Goal: Check status

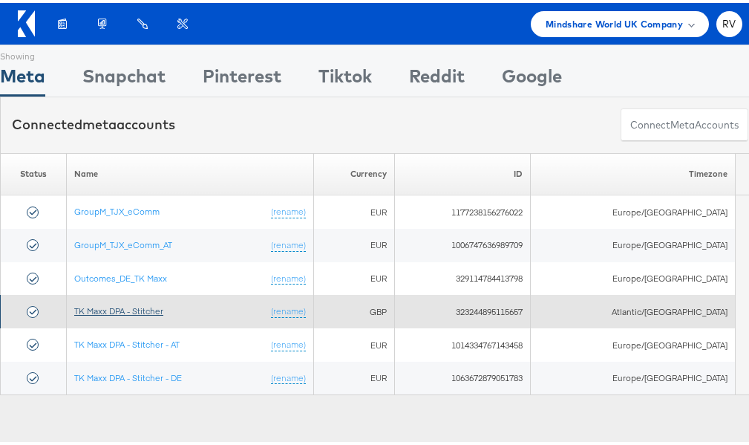
click at [154, 308] on link "TK Maxx DPA - Stitcher" at bounding box center [118, 307] width 89 height 11
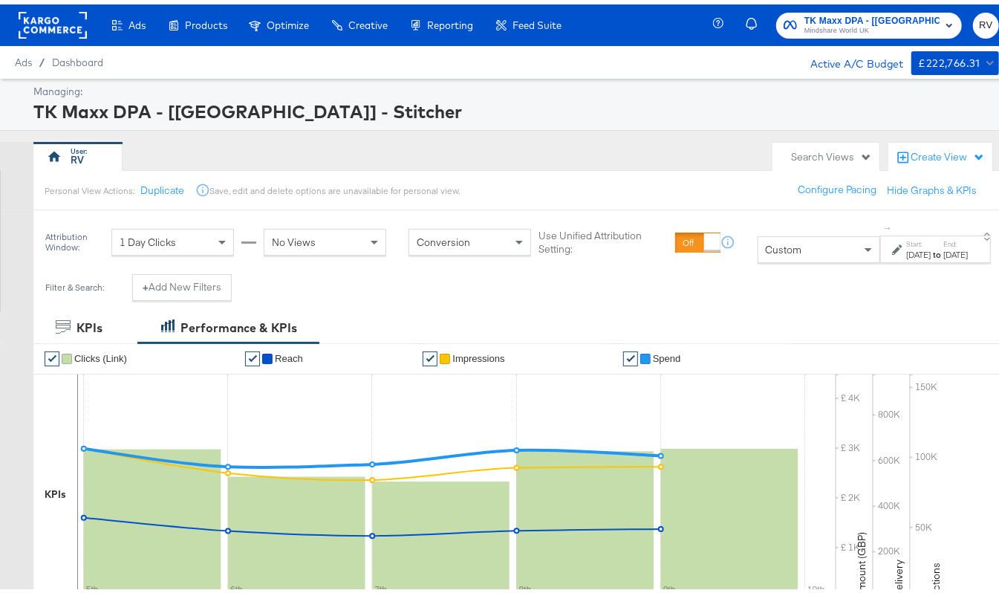
click at [906, 254] on div "Oct 5th 2025" at bounding box center [918, 250] width 25 height 12
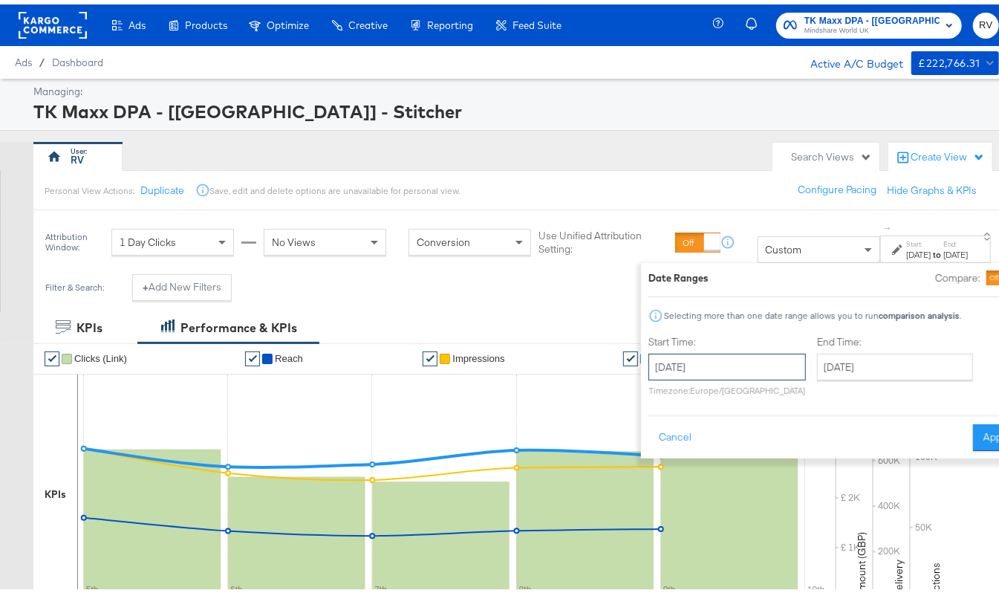
click at [677, 358] on input "October 5th 2025" at bounding box center [726, 362] width 157 height 27
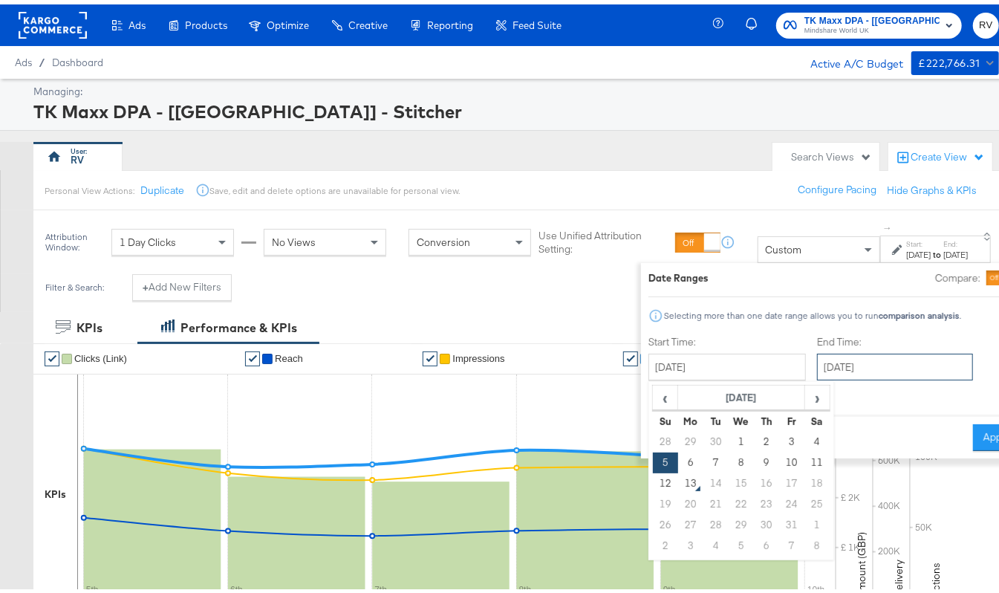
click at [832, 362] on input "October 9th 2025" at bounding box center [895, 362] width 156 height 27
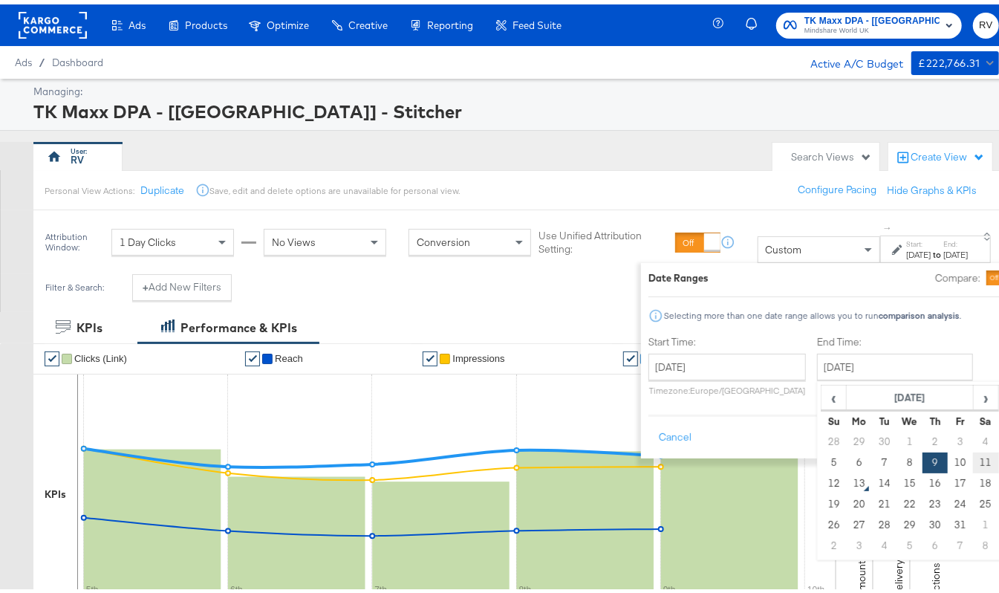
click at [973, 461] on td "11" at bounding box center [985, 458] width 25 height 21
type input "October 11th 2025"
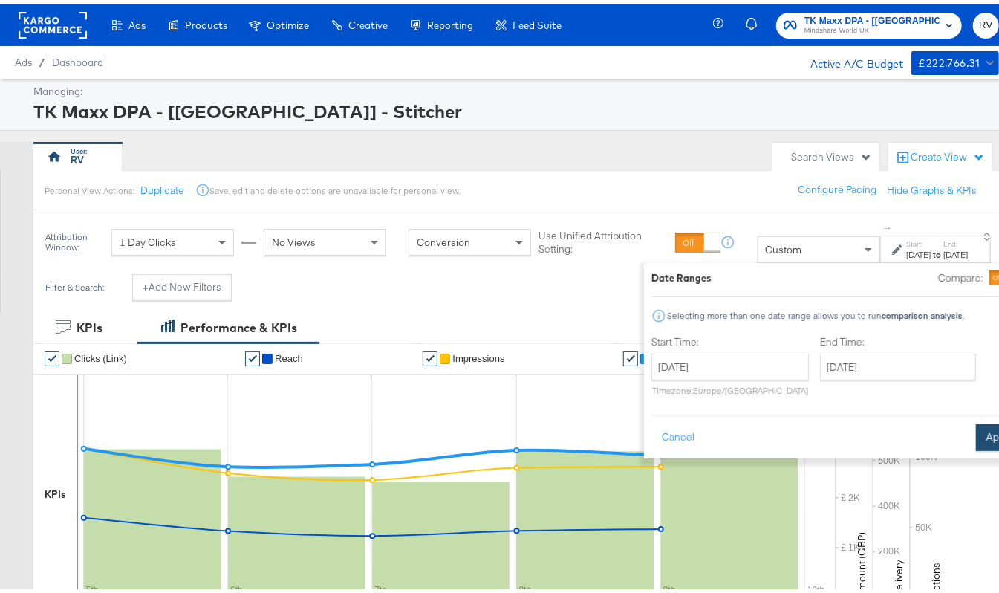
click at [976, 434] on button "Apply" at bounding box center [999, 433] width 47 height 27
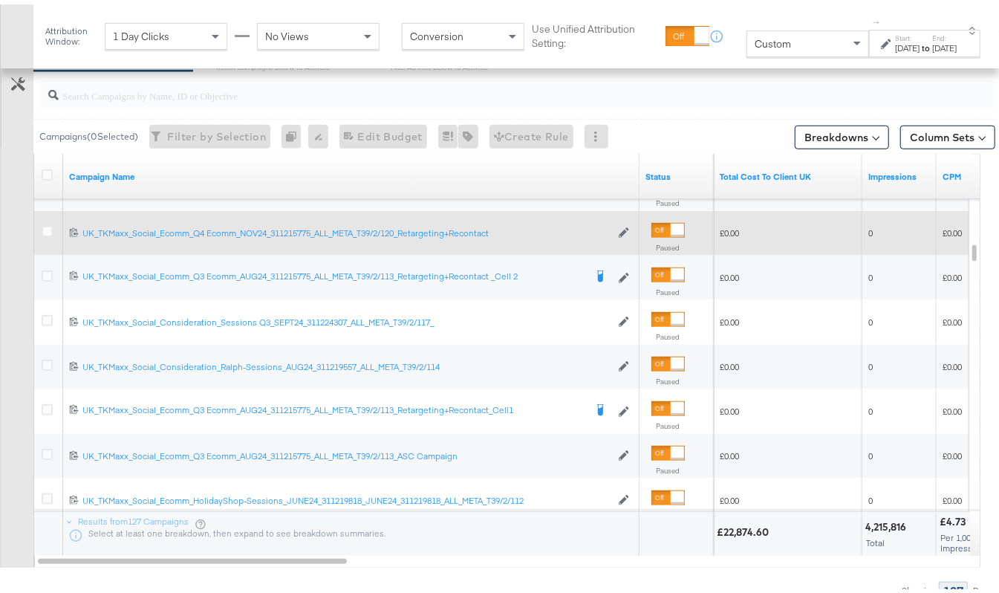
scroll to position [731, 0]
